Goal: Information Seeking & Learning: Learn about a topic

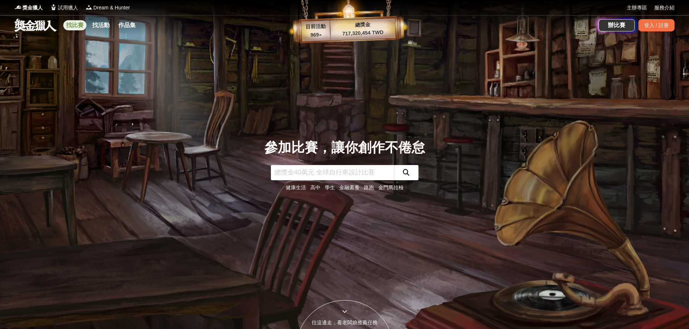
click at [69, 27] on link "找比賽" at bounding box center [74, 25] width 23 height 10
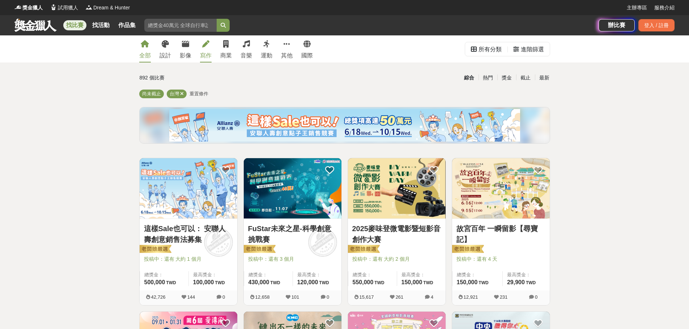
click at [202, 56] on div "寫作" at bounding box center [206, 55] width 12 height 9
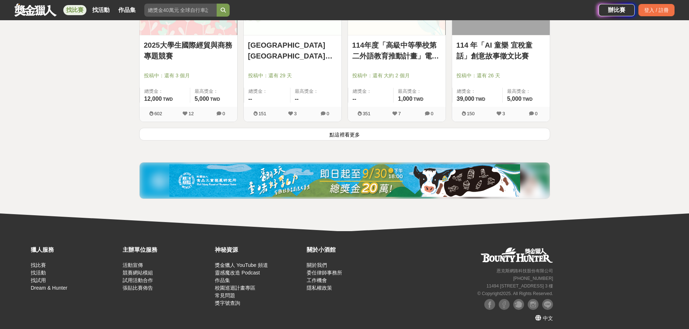
scroll to position [955, 0]
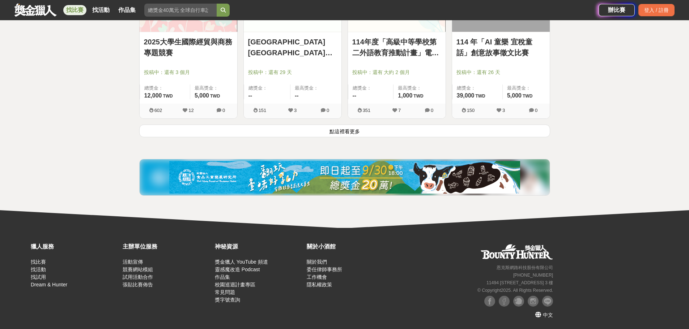
click at [372, 132] on button "點這裡看更多" at bounding box center [344, 131] width 411 height 13
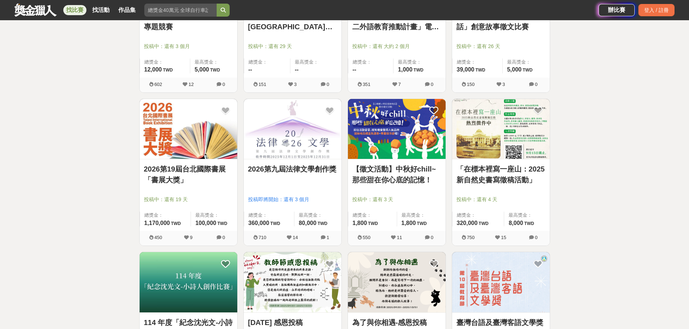
scroll to position [1136, 0]
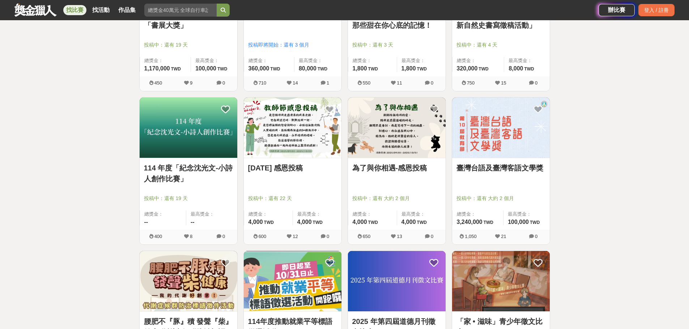
click at [494, 147] on img at bounding box center [501, 128] width 98 height 60
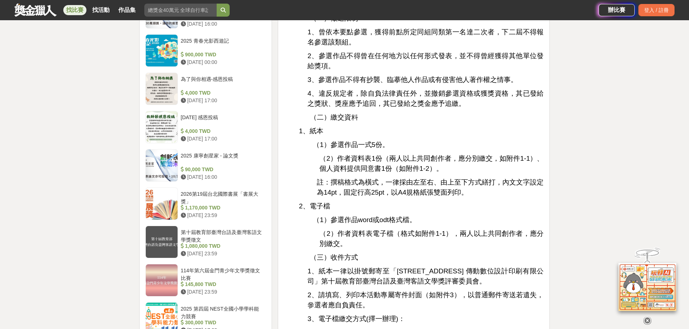
scroll to position [723, 0]
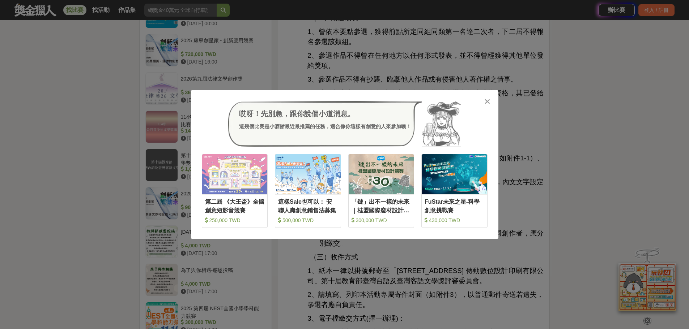
click at [486, 101] on icon at bounding box center [487, 101] width 5 height 7
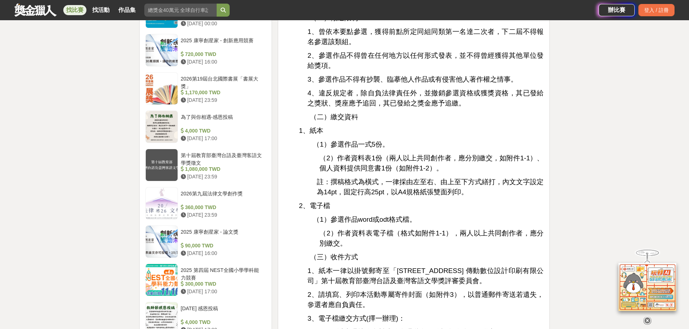
click at [484, 126] on p "1、紙本" at bounding box center [421, 131] width 245 height 10
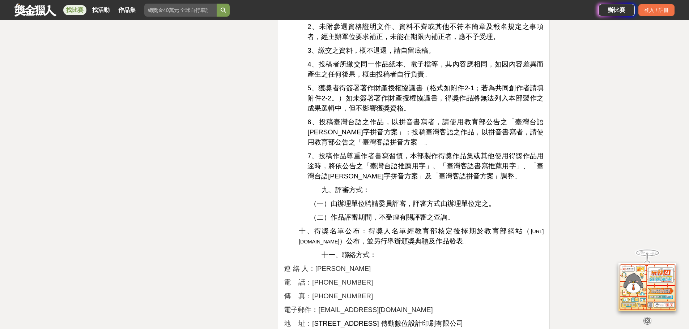
scroll to position [1085, 0]
